Goal: Navigation & Orientation: Find specific page/section

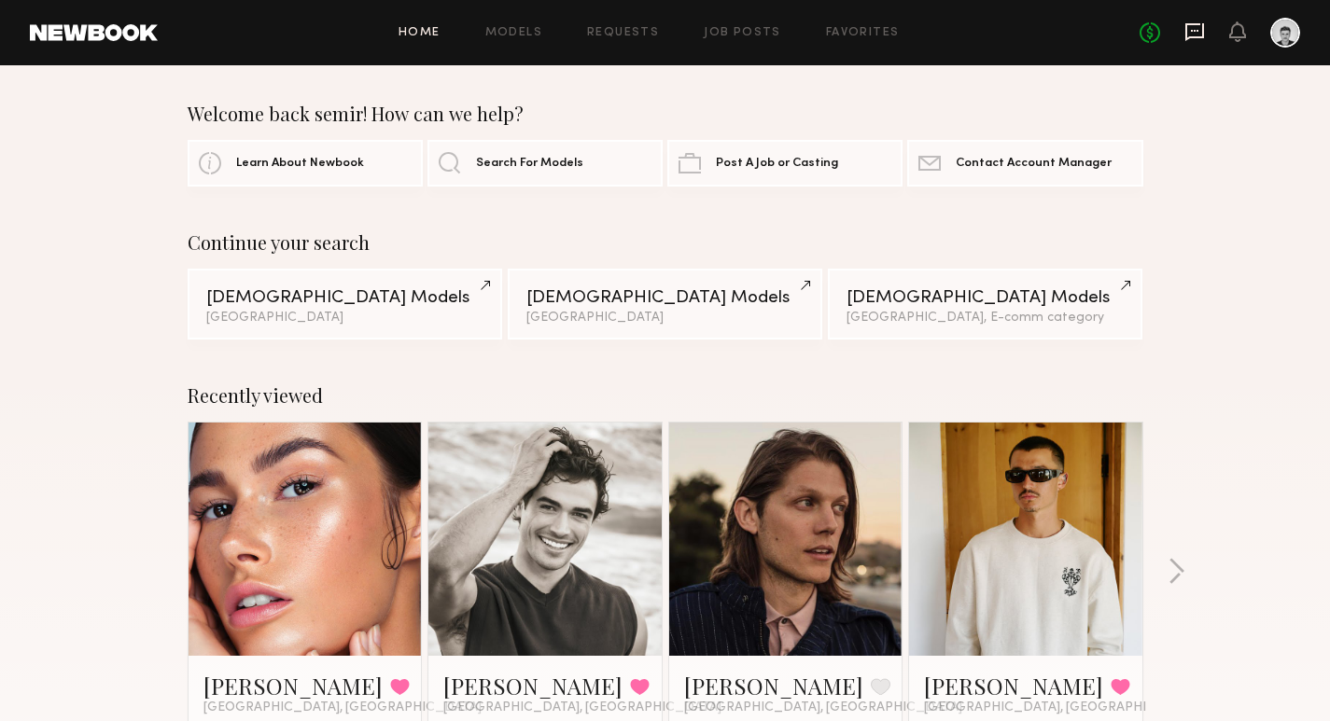
click at [1192, 35] on icon at bounding box center [1194, 31] width 21 height 21
